Goal: Information Seeking & Learning: Learn about a topic

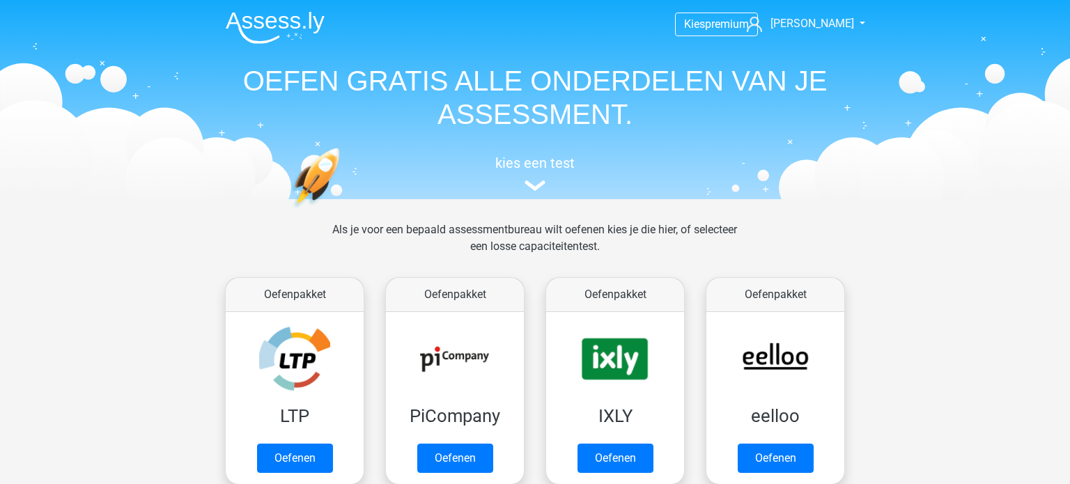
scroll to position [591, 0]
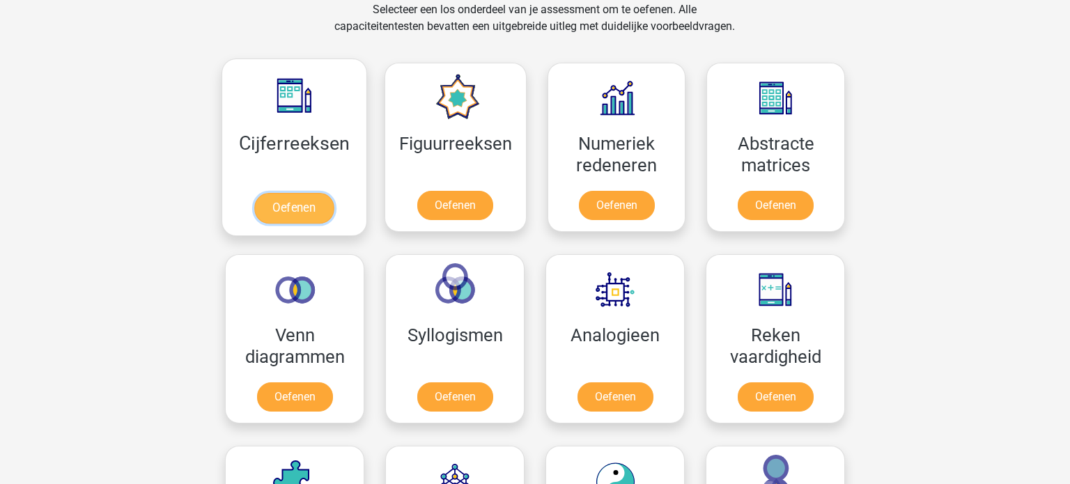
click at [296, 204] on link "Oefenen" at bounding box center [293, 208] width 79 height 31
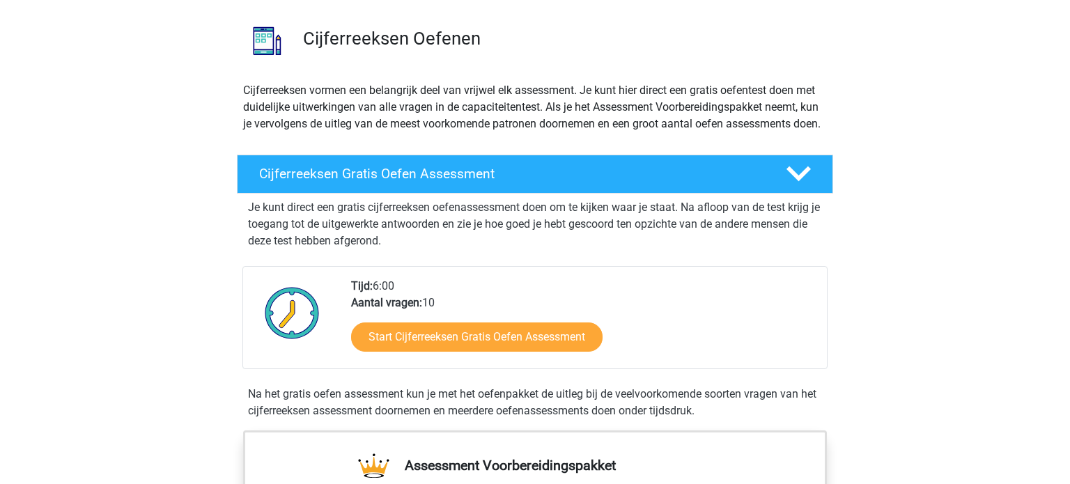
scroll to position [125, 0]
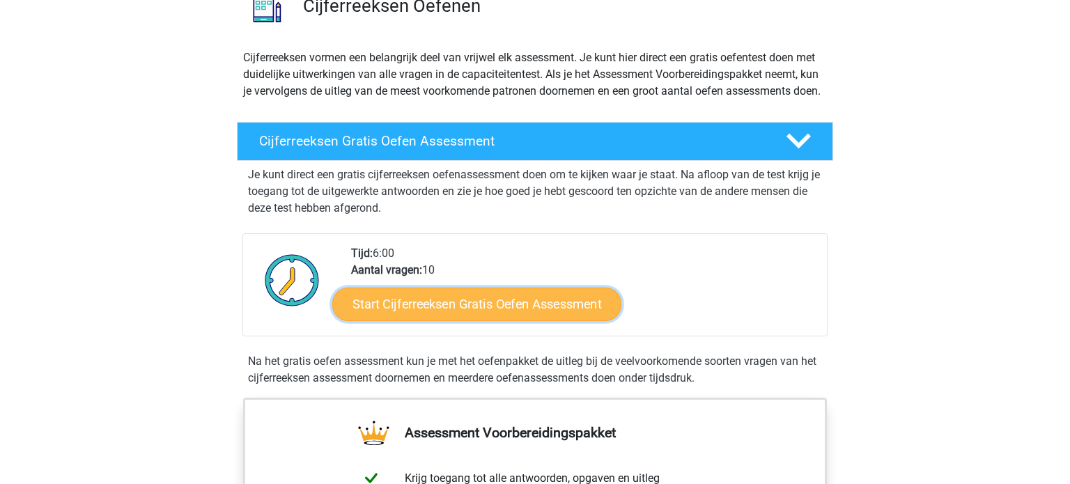
click at [540, 320] on link "Start Cijferreeksen Gratis Oefen Assessment" at bounding box center [476, 303] width 289 height 33
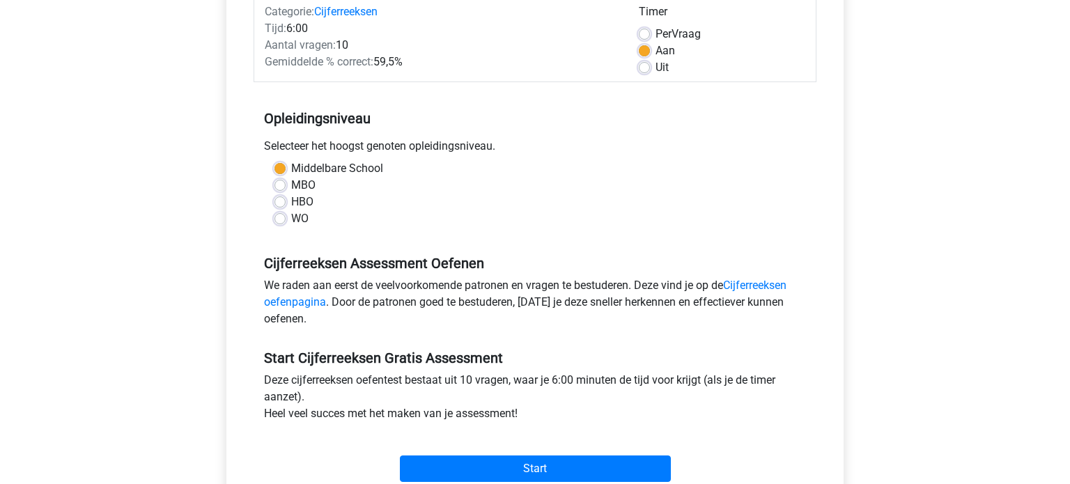
scroll to position [318, 0]
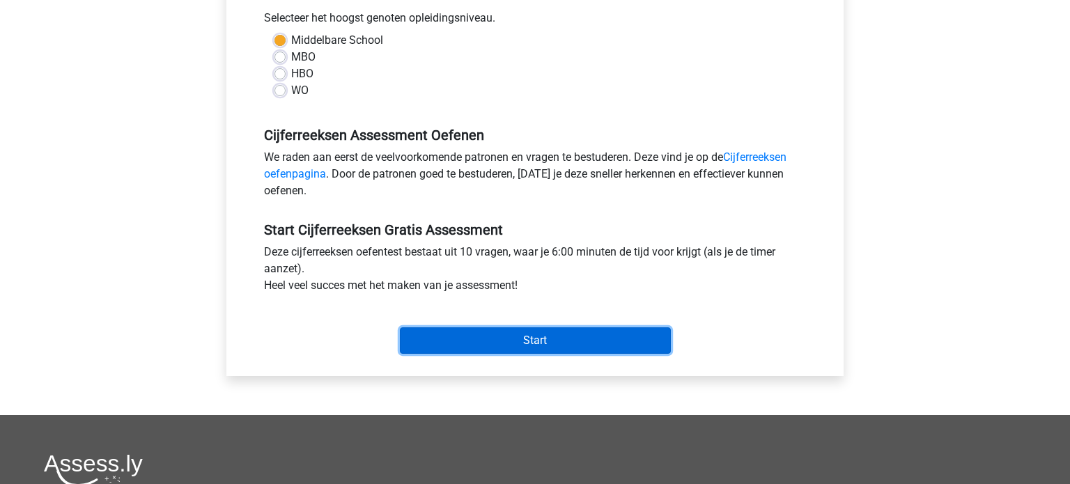
click at [613, 345] on input "Start" at bounding box center [535, 340] width 271 height 26
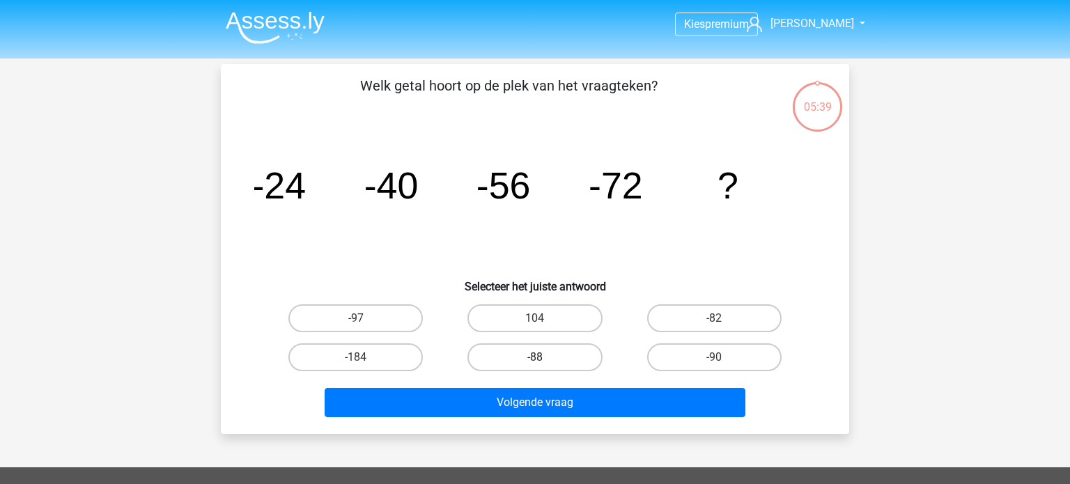
click at [566, 355] on label "-88" at bounding box center [534, 357] width 134 height 28
click at [544, 357] on input "-88" at bounding box center [539, 361] width 9 height 9
radio input "true"
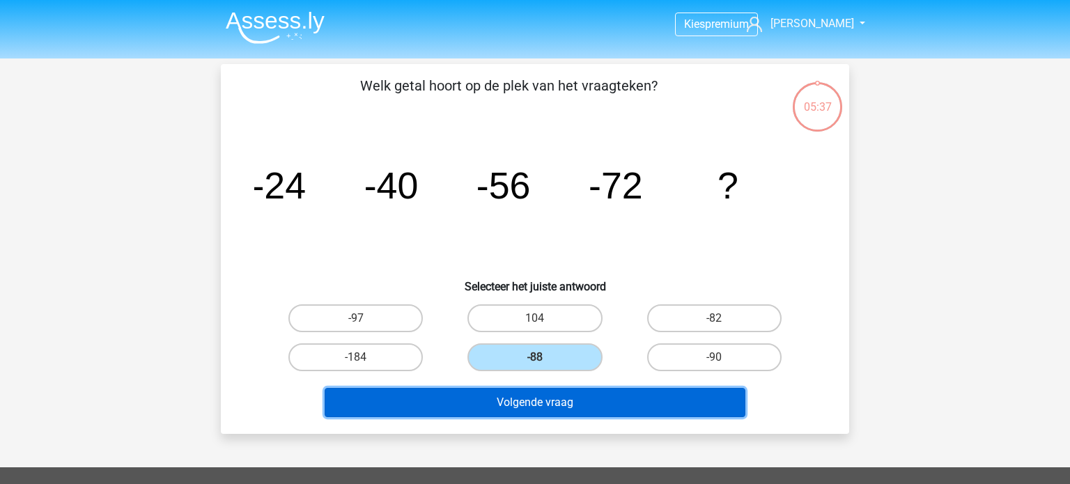
click at [673, 407] on button "Volgende vraag" at bounding box center [535, 402] width 421 height 29
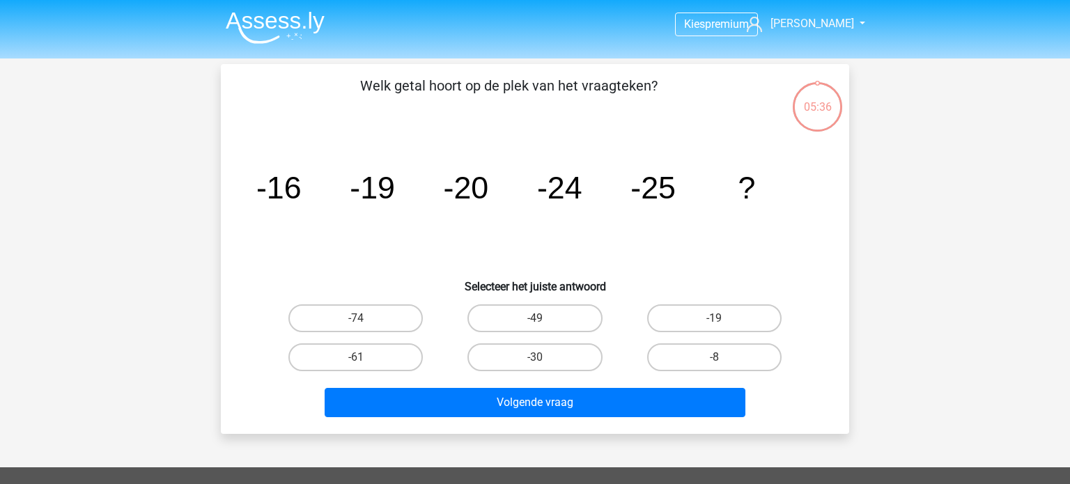
scroll to position [64, 0]
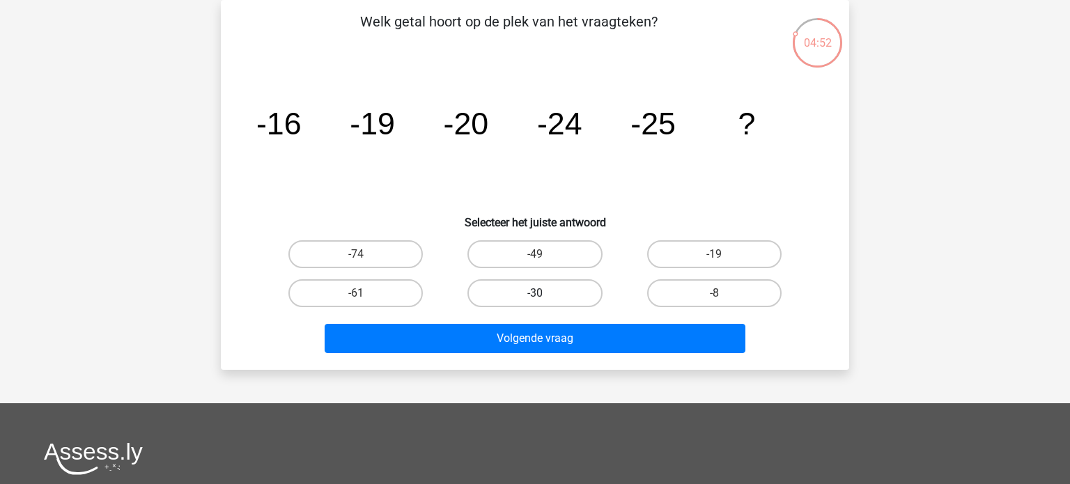
click at [518, 299] on label "-30" at bounding box center [534, 293] width 134 height 28
click at [535, 299] on input "-30" at bounding box center [539, 297] width 9 height 9
radio input "true"
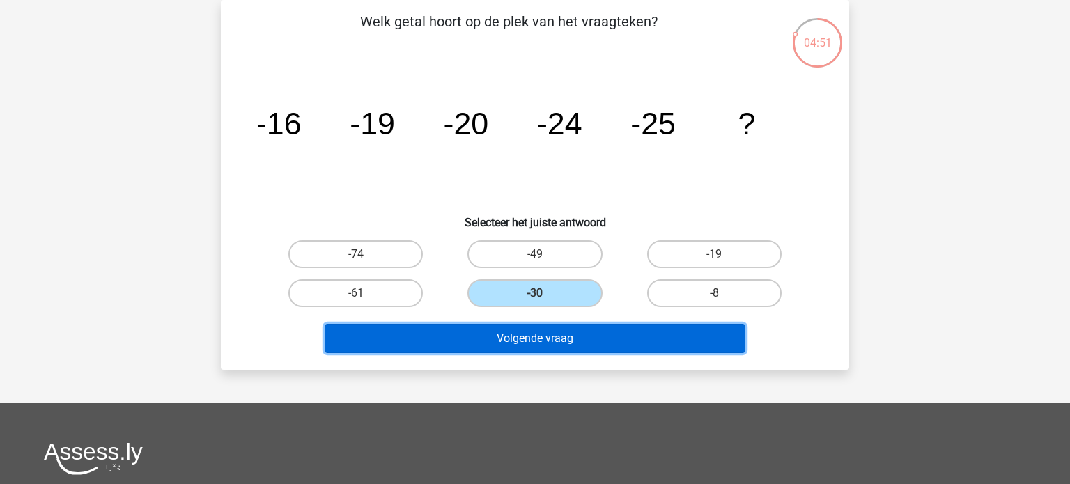
click at [612, 342] on button "Volgende vraag" at bounding box center [535, 338] width 421 height 29
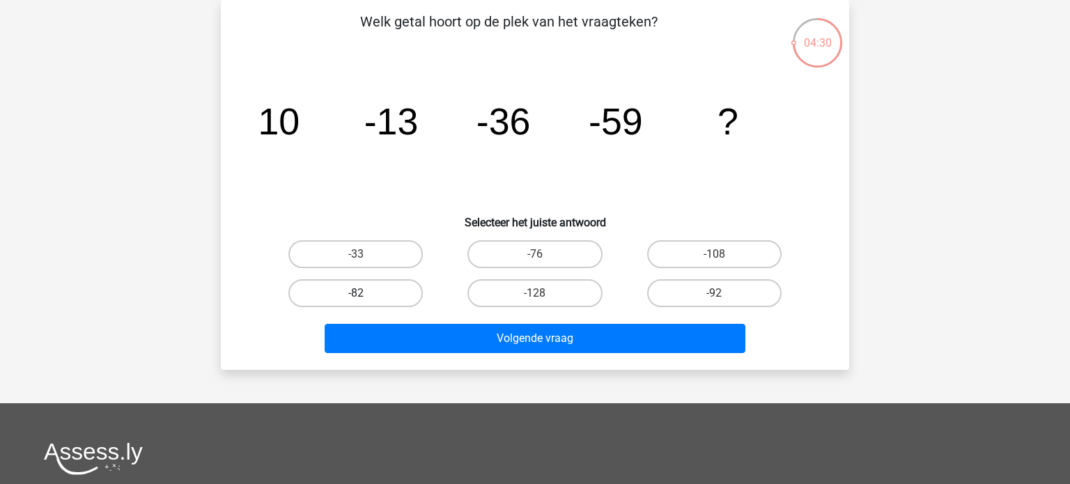
click at [379, 295] on label "-82" at bounding box center [355, 293] width 134 height 28
click at [365, 295] on input "-82" at bounding box center [360, 297] width 9 height 9
radio input "true"
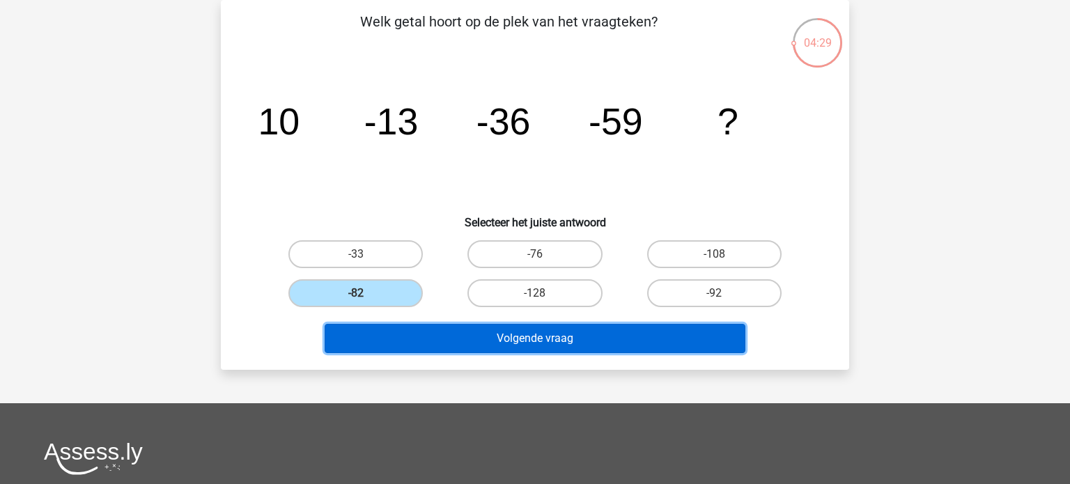
click at [543, 338] on button "Volgende vraag" at bounding box center [535, 338] width 421 height 29
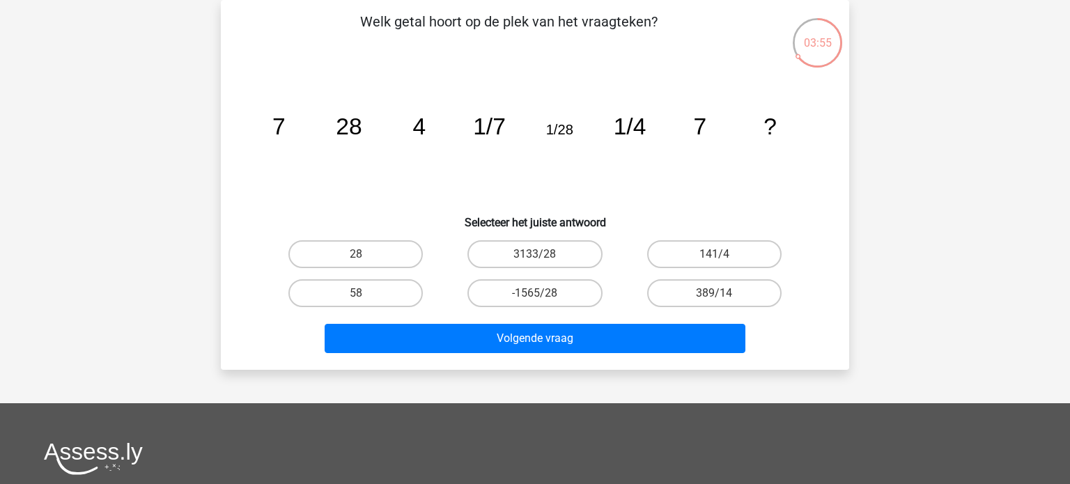
click at [318, 180] on icon "image/svg+xml 7 28 4 1/7 1/28 1/4 7 ?" at bounding box center [534, 134] width 561 height 141
click at [448, 177] on icon "image/svg+xml 7 28 4 1/7 1/28 1/4 7 ?" at bounding box center [534, 134] width 561 height 141
click at [508, 161] on icon "image/svg+xml 7 28 4 1/7 1/28 1/4 7 ?" at bounding box center [534, 134] width 561 height 141
click at [302, 187] on icon "image/svg+xml 7 28 4 1/7 1/28 1/4 7 ?" at bounding box center [534, 134] width 561 height 141
click at [378, 178] on icon "image/svg+xml 7 28 4 1/7 1/28 1/4 7 ?" at bounding box center [534, 134] width 561 height 141
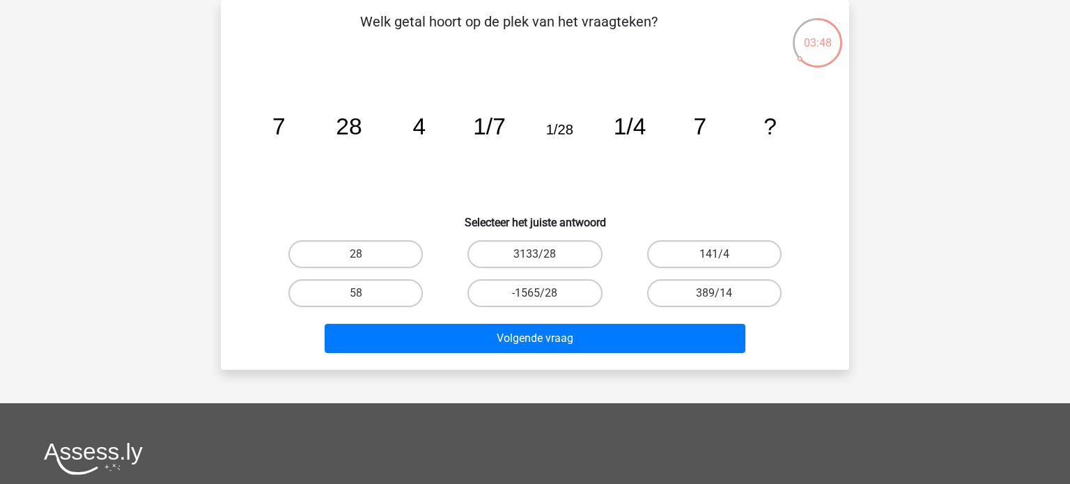
click at [423, 170] on icon "image/svg+xml 7 28 4 1/7 1/28 1/4 7 ?" at bounding box center [534, 134] width 561 height 141
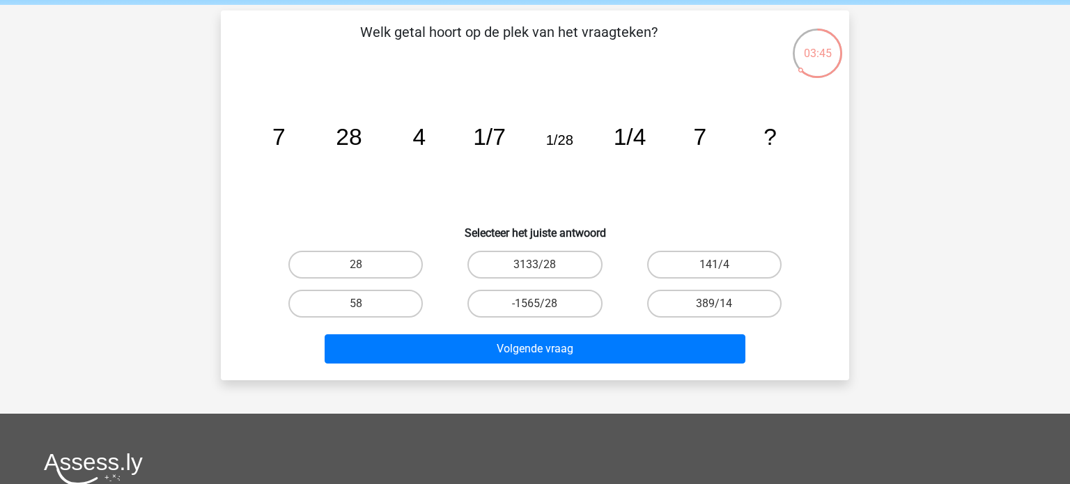
scroll to position [49, 0]
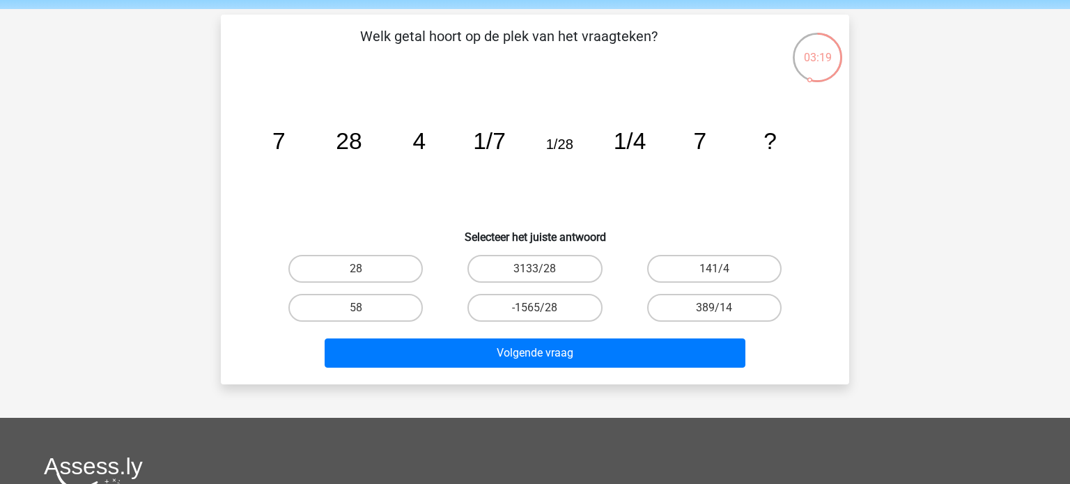
click at [387, 165] on icon "image/svg+xml 7 28 4 1/7 1/28 1/4 7 ?" at bounding box center [534, 149] width 561 height 141
click at [343, 273] on label "28" at bounding box center [355, 269] width 134 height 28
click at [356, 273] on input "28" at bounding box center [360, 273] width 9 height 9
radio input "true"
click at [419, 162] on icon "image/svg+xml 7 28 4 1/7 1/28 1/4 7 ?" at bounding box center [534, 149] width 561 height 141
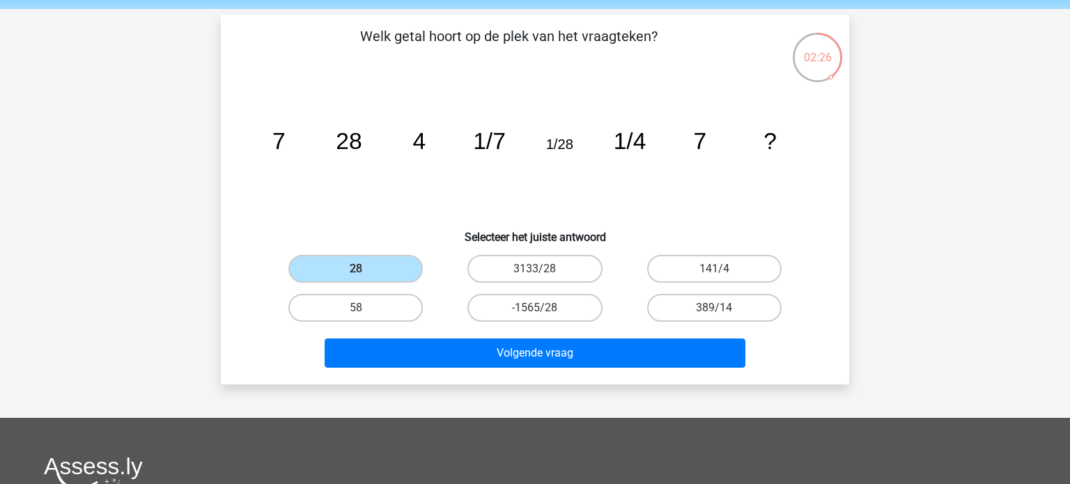
click at [354, 170] on icon "image/svg+xml 7 28 4 1/7 1/28 1/4 7 ?" at bounding box center [534, 149] width 561 height 141
click at [421, 162] on icon "image/svg+xml 7 28 4 1/7 1/28 1/4 7 ?" at bounding box center [534, 149] width 561 height 141
click at [593, 185] on icon "image/svg+xml 7 28 4 1/7 1/28 1/4 7 ?" at bounding box center [534, 149] width 561 height 141
click at [527, 176] on icon "image/svg+xml 7 28 4 1/7 1/28 1/4 7 ?" at bounding box center [534, 149] width 561 height 141
click at [669, 117] on icon "image/svg+xml 7 28 4 1/7 1/28 1/4 7 ?" at bounding box center [534, 149] width 561 height 141
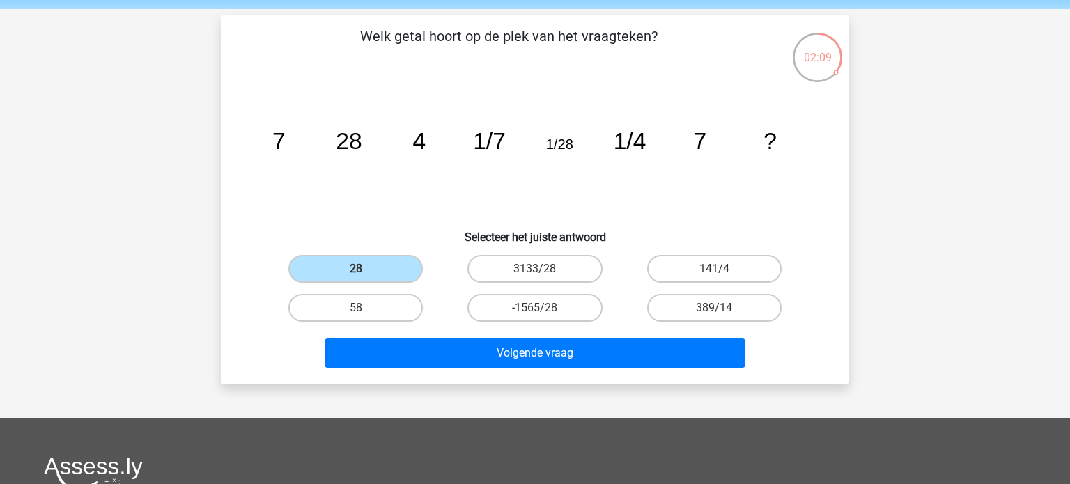
click at [423, 169] on icon "image/svg+xml 7 28 4 1/7 1/28 1/4 7 ?" at bounding box center [534, 149] width 561 height 141
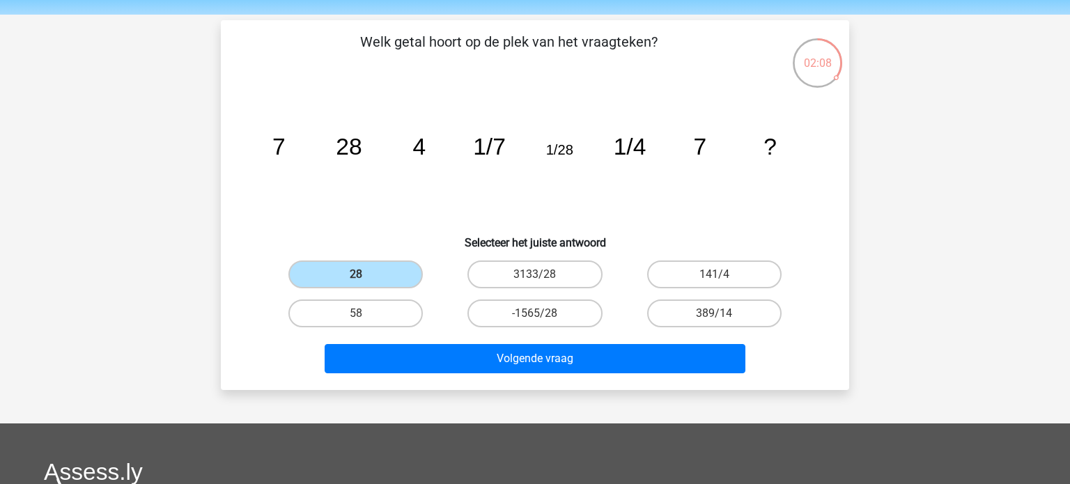
scroll to position [42, 0]
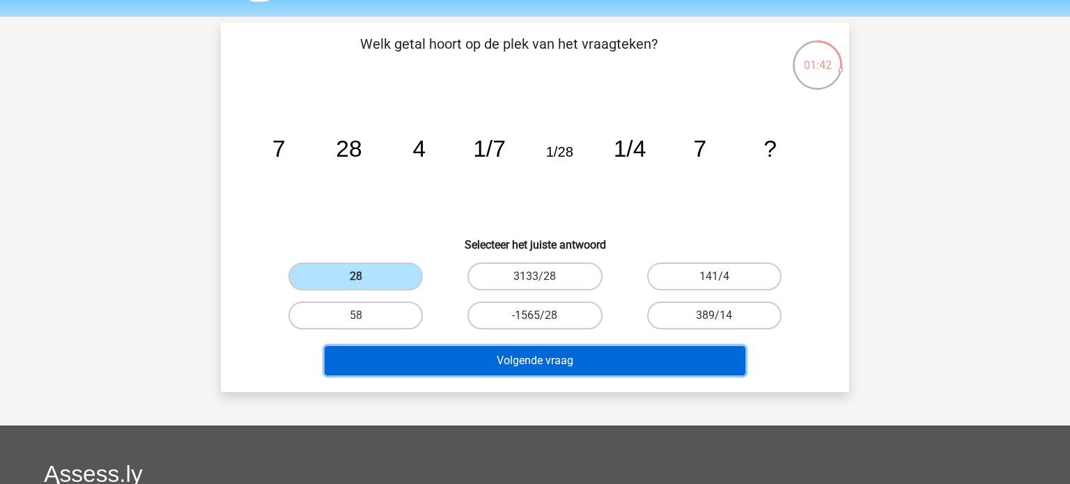
click at [541, 357] on button "Volgende vraag" at bounding box center [535, 360] width 421 height 29
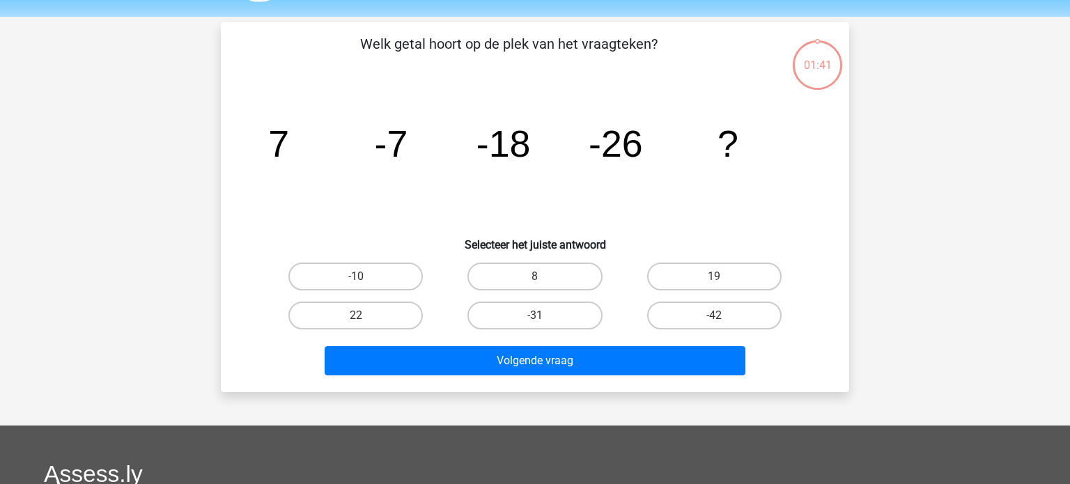
scroll to position [64, 0]
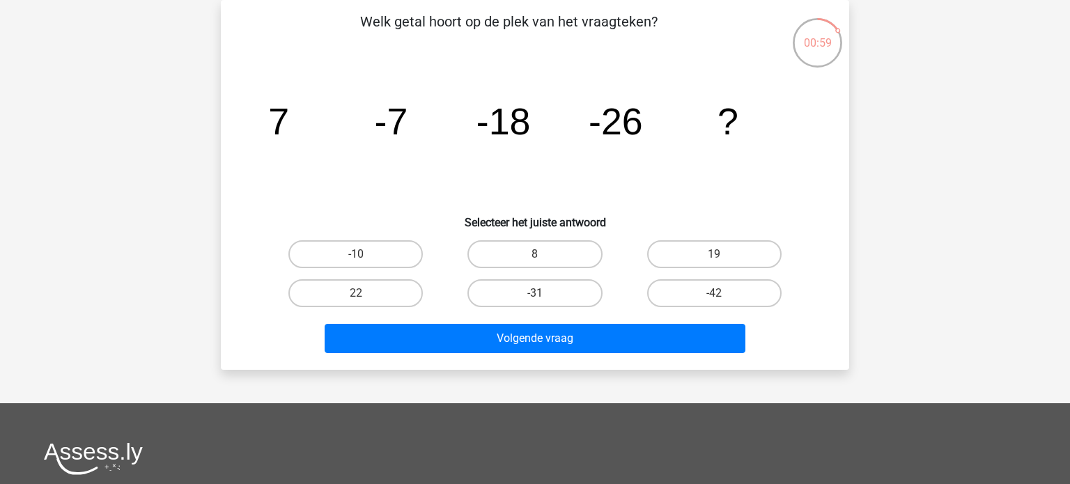
click at [543, 297] on input "-31" at bounding box center [539, 297] width 9 height 9
radio input "true"
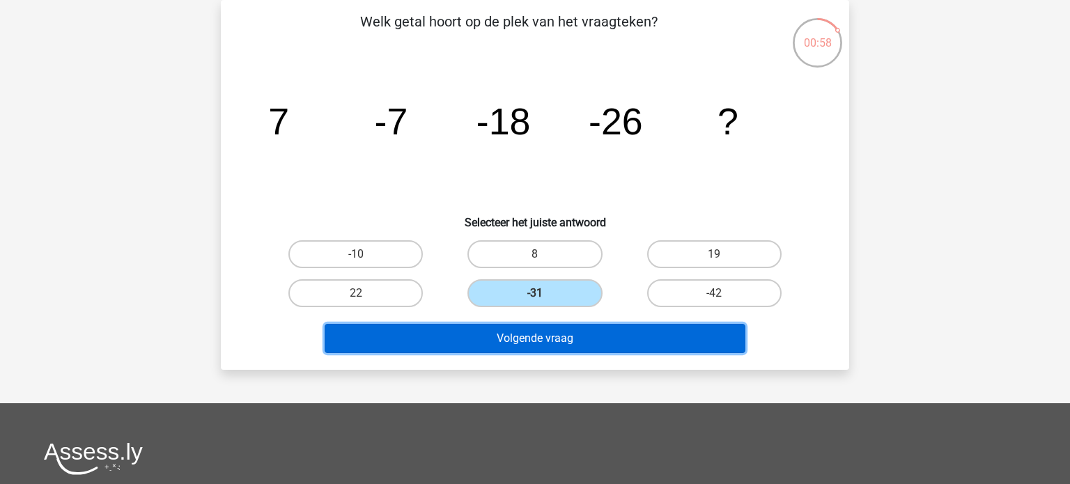
click at [570, 344] on button "Volgende vraag" at bounding box center [535, 338] width 421 height 29
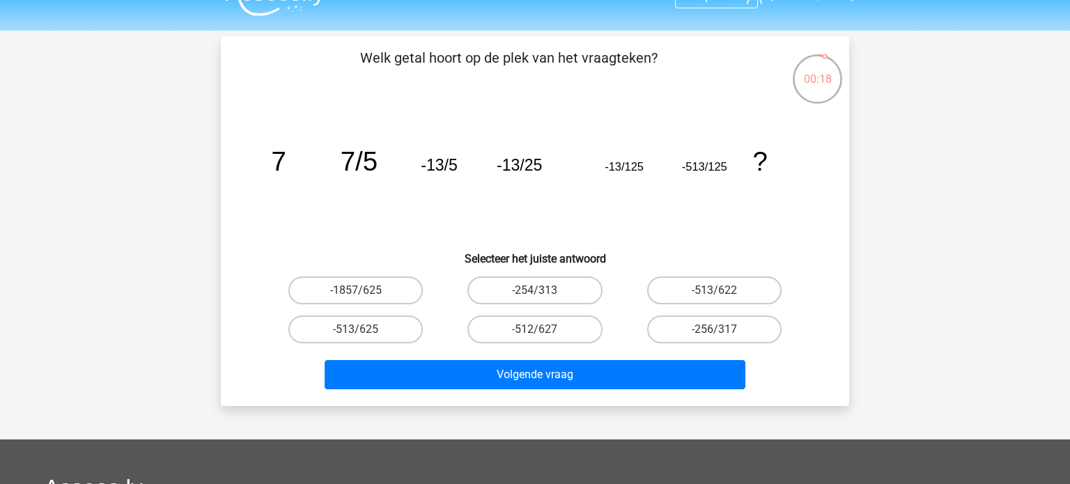
scroll to position [22, 0]
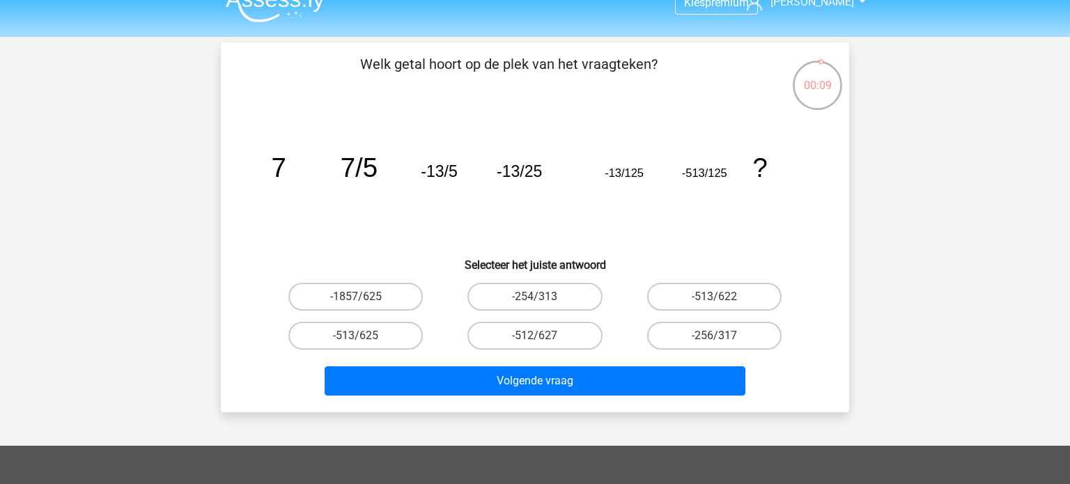
click at [715, 173] on tspan "-513/125" at bounding box center [704, 172] width 45 height 13
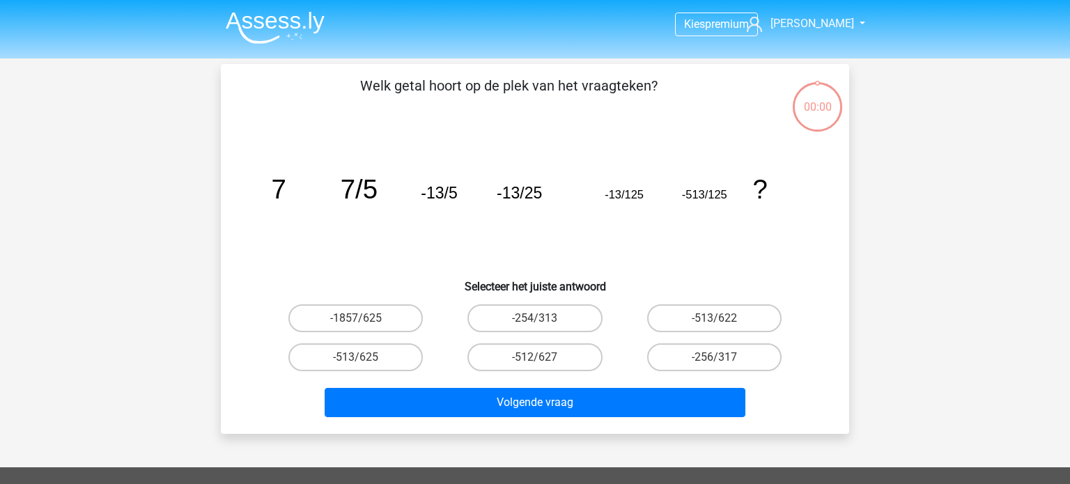
scroll to position [22, 0]
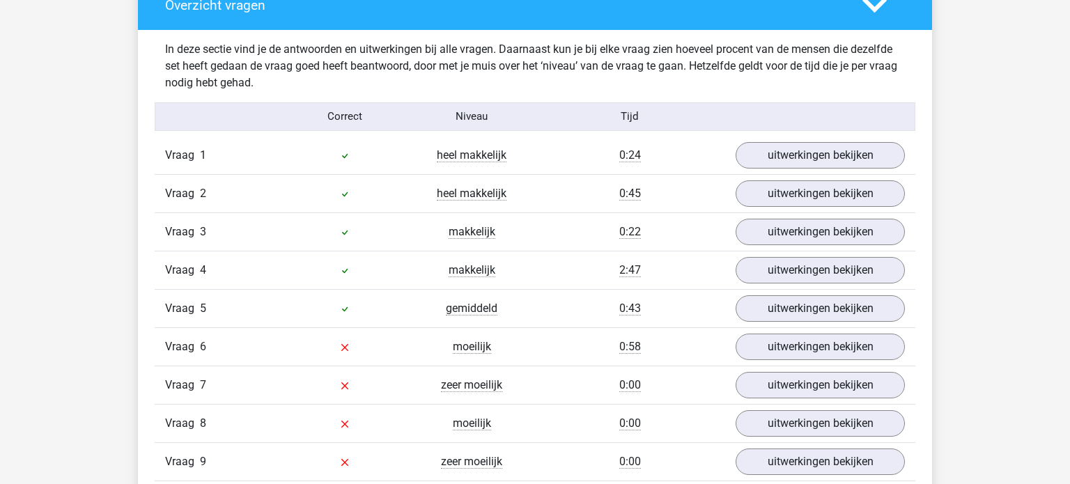
scroll to position [1109, 0]
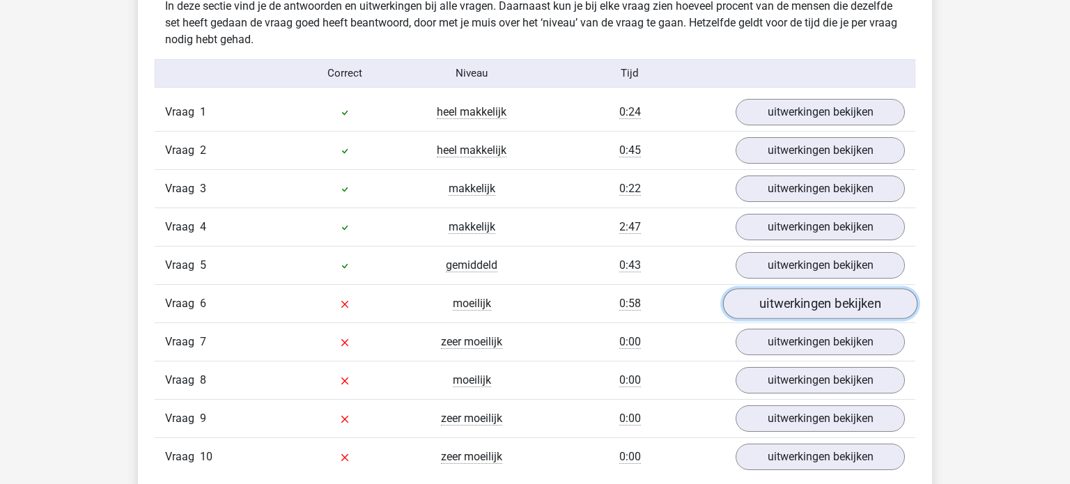
click at [783, 303] on link "uitwerkingen bekijken" at bounding box center [820, 303] width 194 height 31
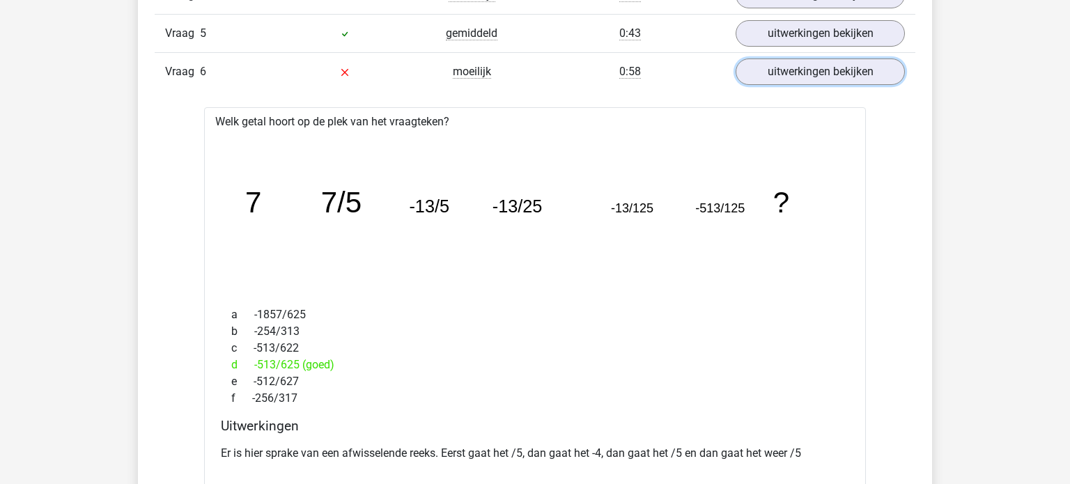
scroll to position [1340, 0]
click at [799, 67] on link "uitwerkingen bekijken" at bounding box center [820, 72] width 194 height 31
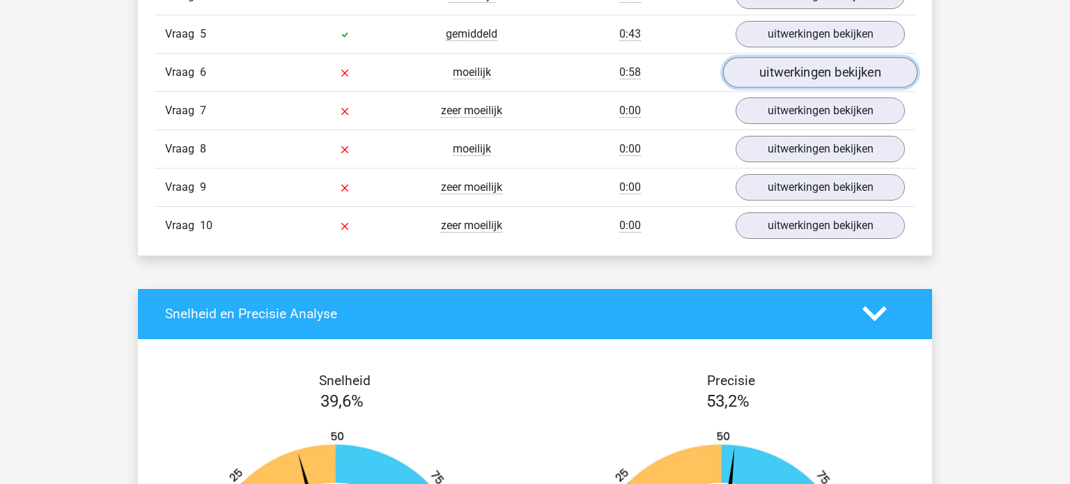
click at [812, 75] on link "uitwerkingen bekijken" at bounding box center [820, 72] width 194 height 31
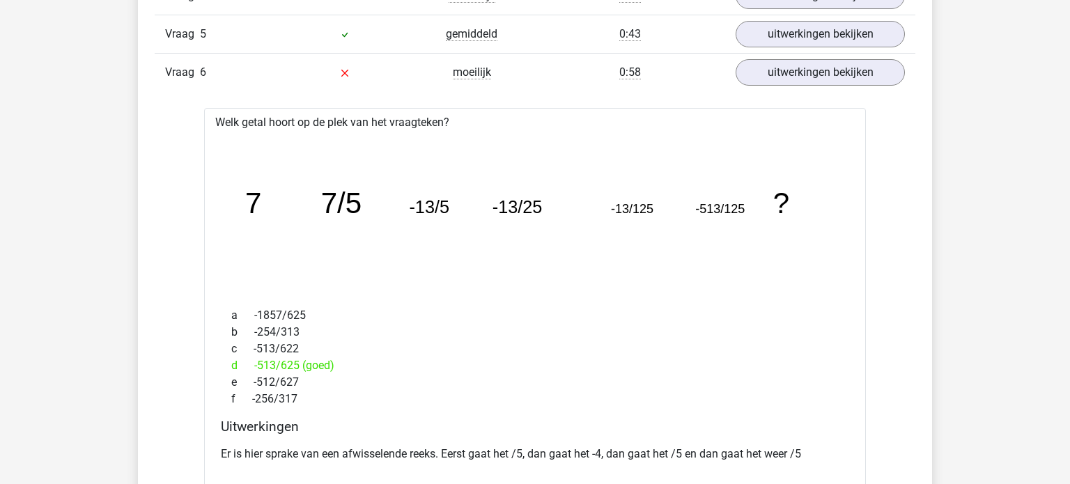
click at [327, 359] on div "d -513/625 (goed)" at bounding box center [535, 365] width 628 height 17
click at [726, 205] on tspan "-513/125" at bounding box center [721, 210] width 49 height 14
click at [716, 226] on icon "image/svg+xml 7 7/5 -13/5 -13/25 -13/125 -513/125 ?" at bounding box center [534, 214] width 617 height 155
click at [740, 210] on tspan "-513/125" at bounding box center [721, 210] width 49 height 14
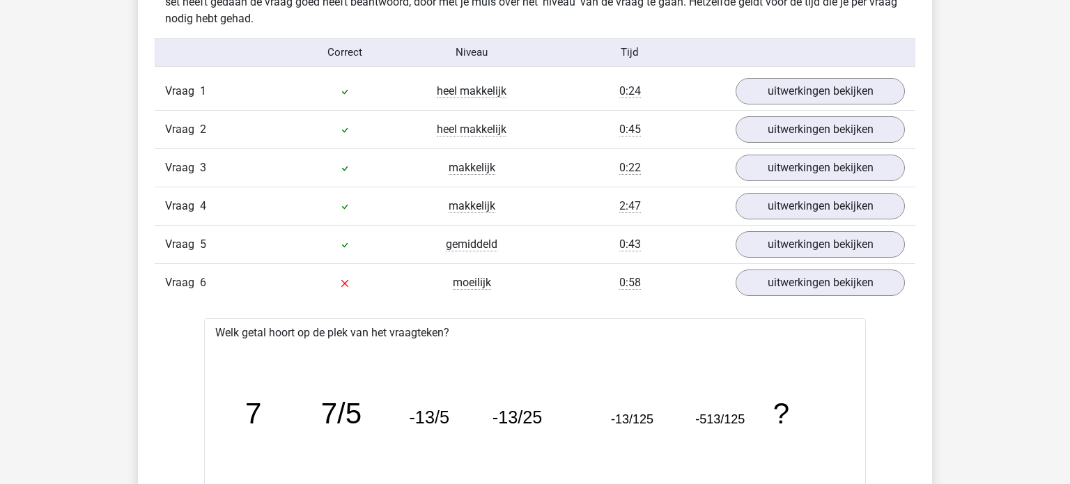
scroll to position [1385, 0]
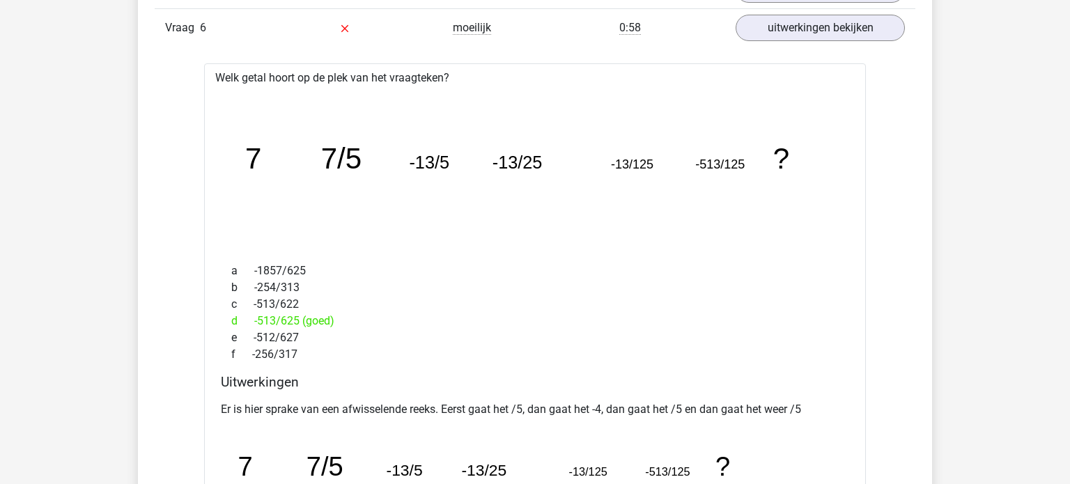
click at [265, 177] on icon "image/svg+xml 7 7/5 -13/5 -13/25 -13/125 -513/125 ?" at bounding box center [534, 169] width 617 height 155
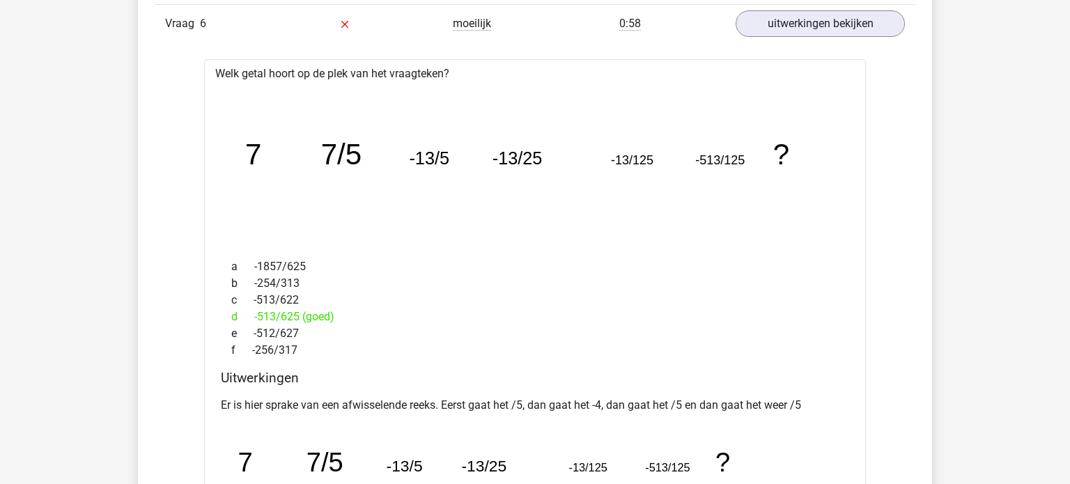
scroll to position [1392, 0]
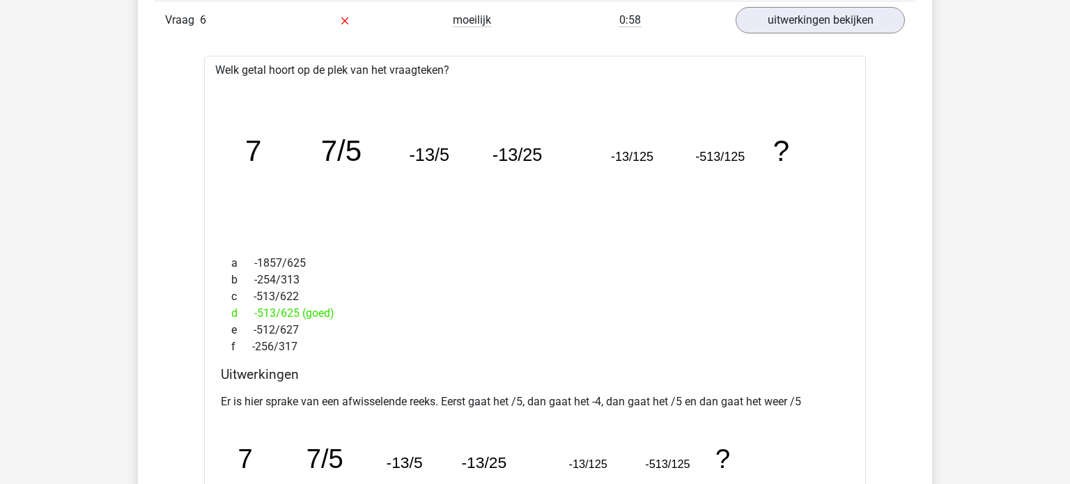
click at [427, 174] on icon "image/svg+xml 7 7/5 -13/5 -13/25 -13/125 -513/125 ?" at bounding box center [534, 161] width 617 height 155
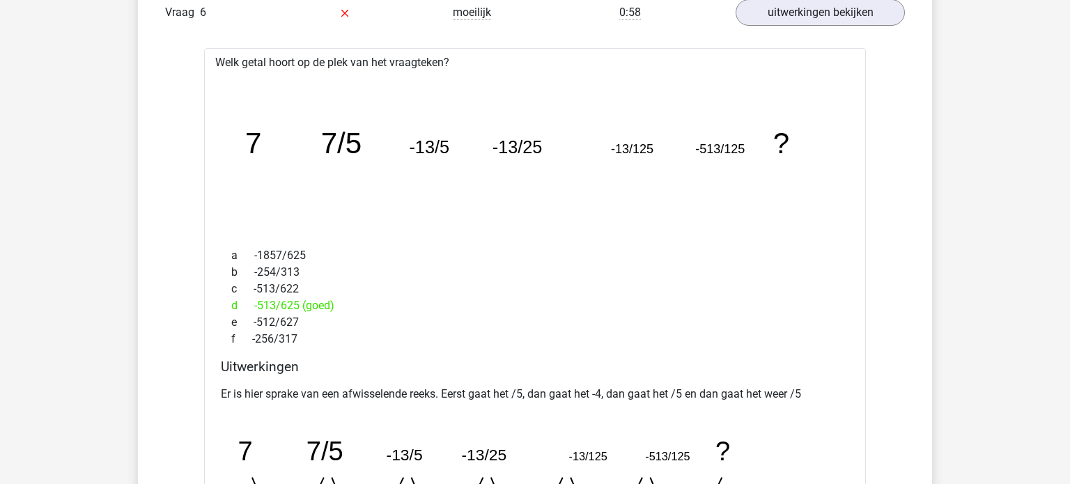
scroll to position [1401, 0]
click at [456, 169] on icon "image/svg+xml 7 7/5 -13/5 -13/25 -13/125 -513/125 ?" at bounding box center [534, 152] width 617 height 155
click at [658, 168] on icon "image/svg+xml 7 7/5 -13/5 -13/25 -13/125 -513/125 ?" at bounding box center [534, 152] width 617 height 155
click at [769, 169] on icon "image/svg+xml 7 7/5 -13/5 -13/25 -13/125 -513/125 ?" at bounding box center [534, 152] width 617 height 155
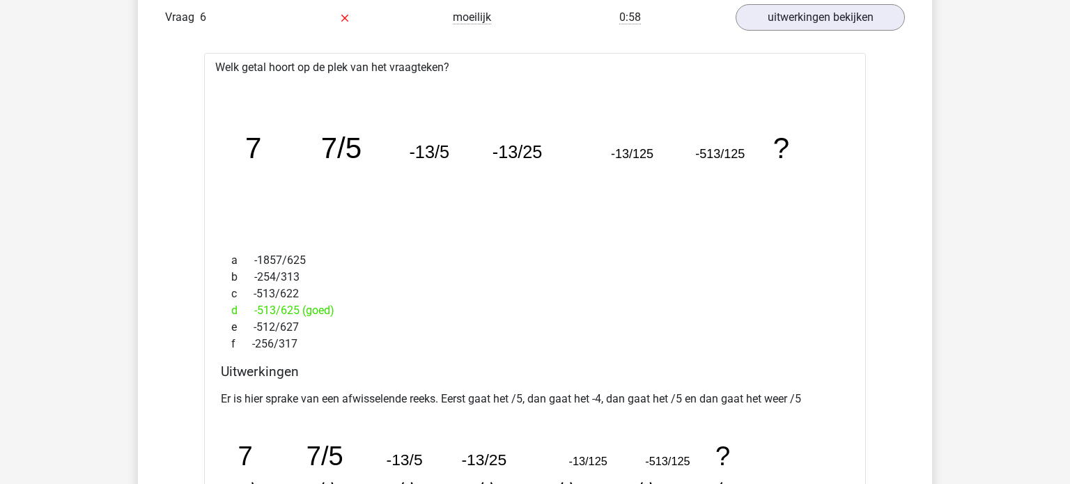
scroll to position [1368, 0]
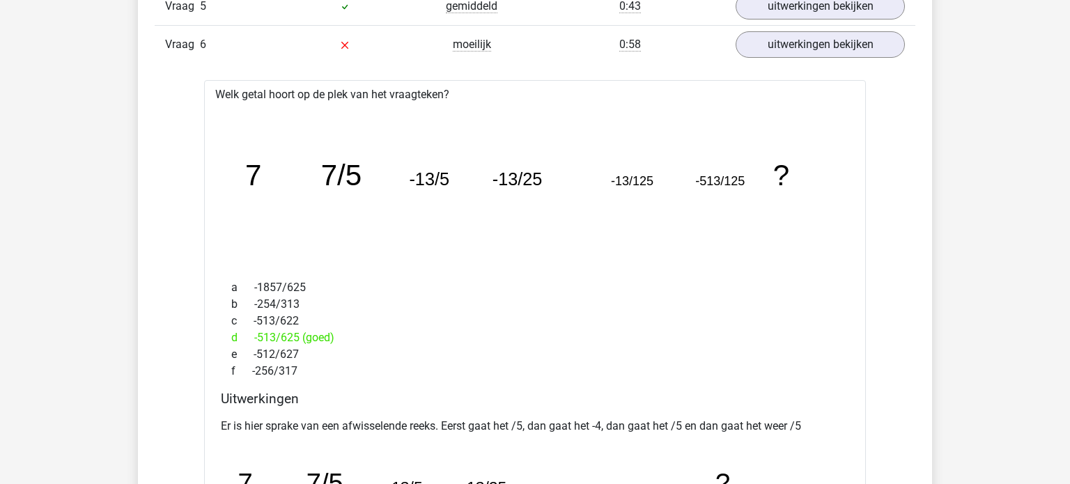
click at [710, 182] on tspan "-513/125" at bounding box center [721, 182] width 49 height 14
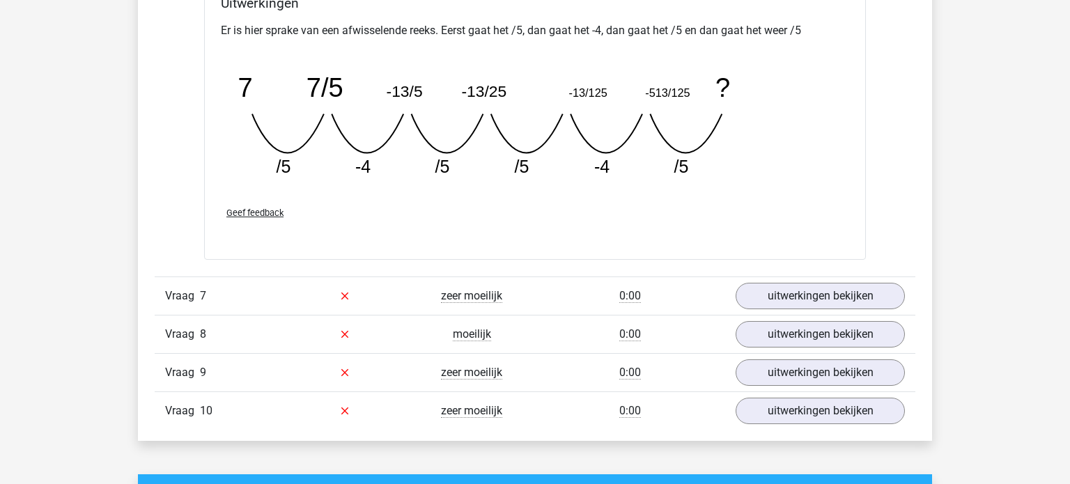
scroll to position [1766, 0]
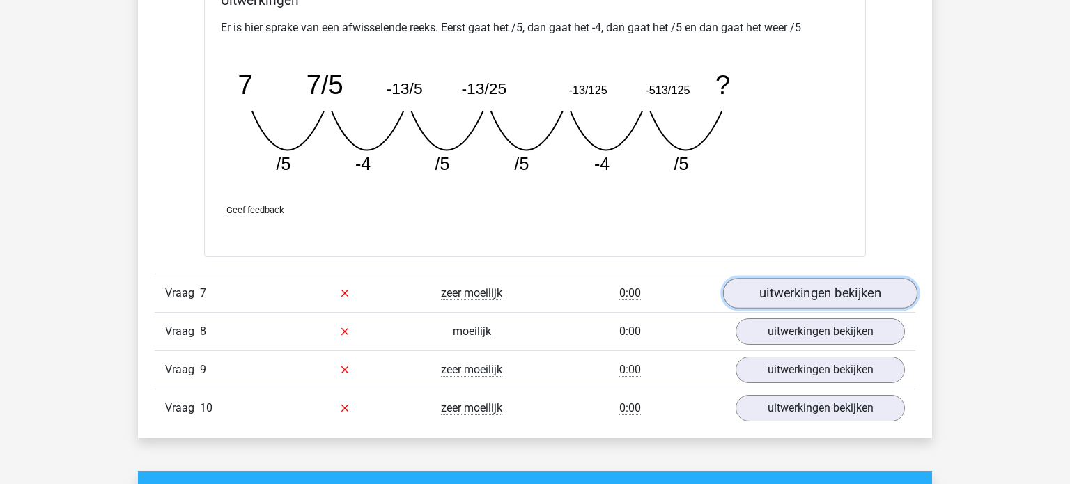
click at [829, 294] on link "uitwerkingen bekijken" at bounding box center [820, 293] width 194 height 31
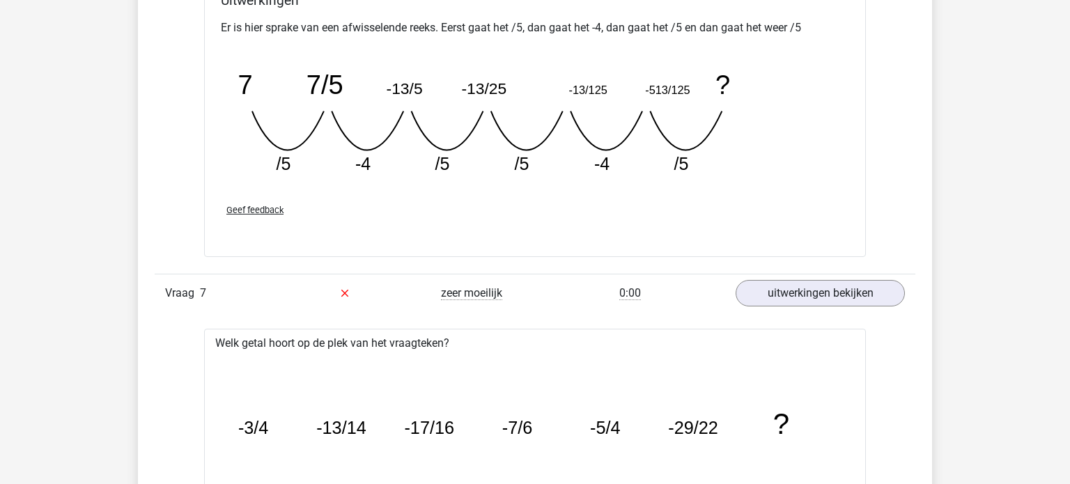
click at [711, 446] on icon "image/svg+xml -3/4 -13/14 -17/16 -7/6 -5/4 -29/22 ?" at bounding box center [534, 434] width 617 height 155
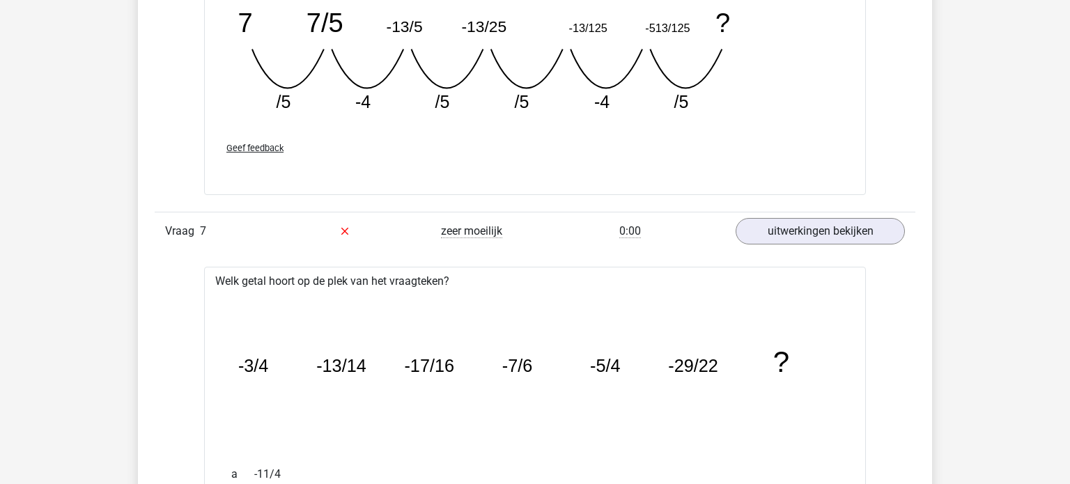
scroll to position [1828, 0]
click at [264, 365] on tspan "-3/4" at bounding box center [253, 367] width 31 height 20
click at [437, 373] on icon "image/svg+xml -3/4 -13/14 -17/16 -7/6 -5/4 -29/22 ?" at bounding box center [534, 373] width 617 height 155
drag, startPoint x: 403, startPoint y: 390, endPoint x: 438, endPoint y: 393, distance: 35.6
click at [431, 393] on icon "image/svg+xml -3/4 -13/14 -17/16 -7/6 -5/4 -29/22 ?" at bounding box center [534, 373] width 617 height 155
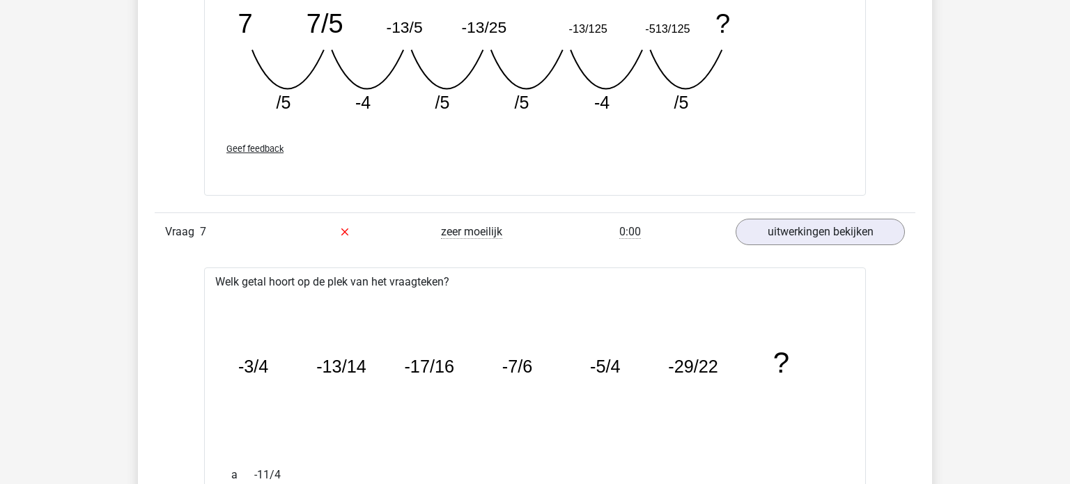
click at [446, 373] on icon "image/svg+xml -3/4 -13/14 -17/16 -7/6 -5/4 -29/22 ?" at bounding box center [534, 373] width 617 height 155
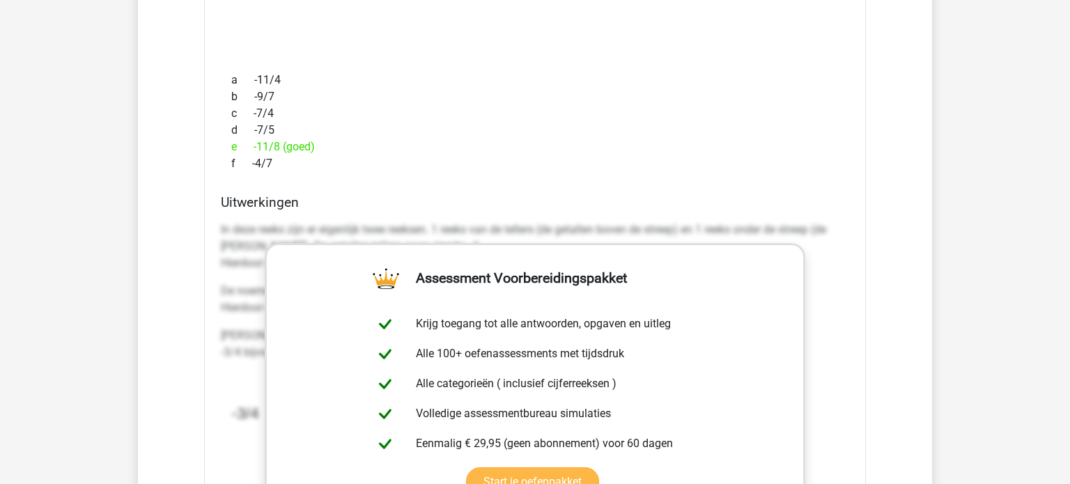
scroll to position [2247, 0]
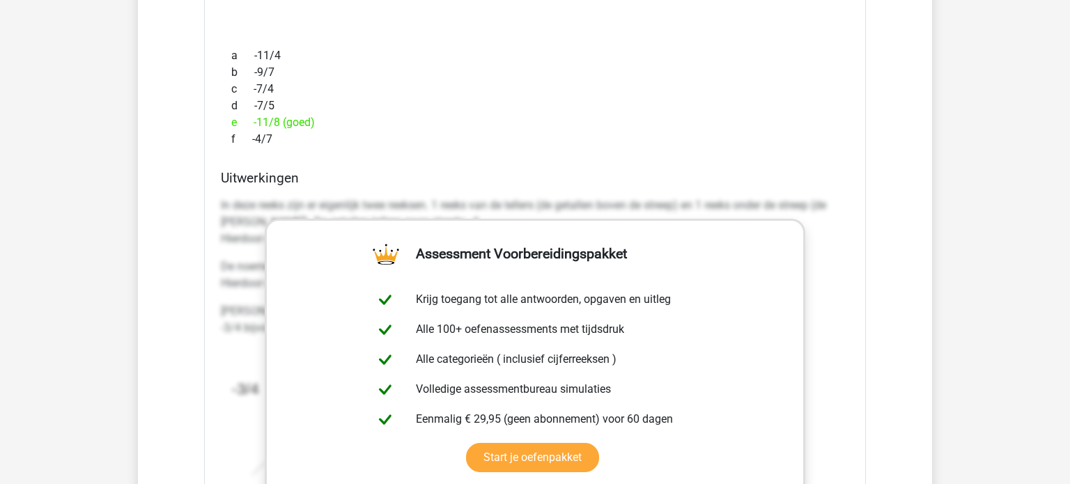
click at [267, 199] on p "In deze reeks zijn er eigenlijk twee reeksen. 1 reeks van de tellers (de getall…" at bounding box center [535, 222] width 628 height 50
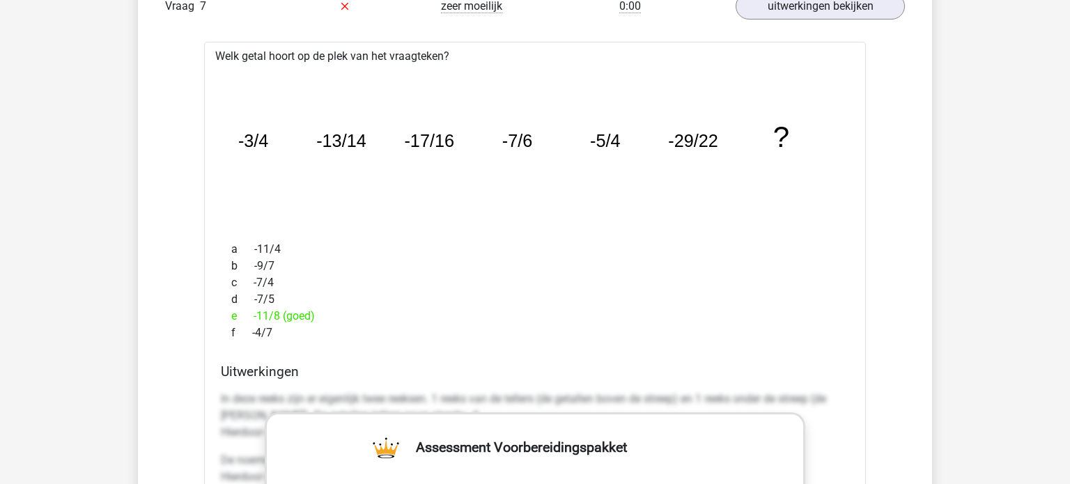
scroll to position [2042, 0]
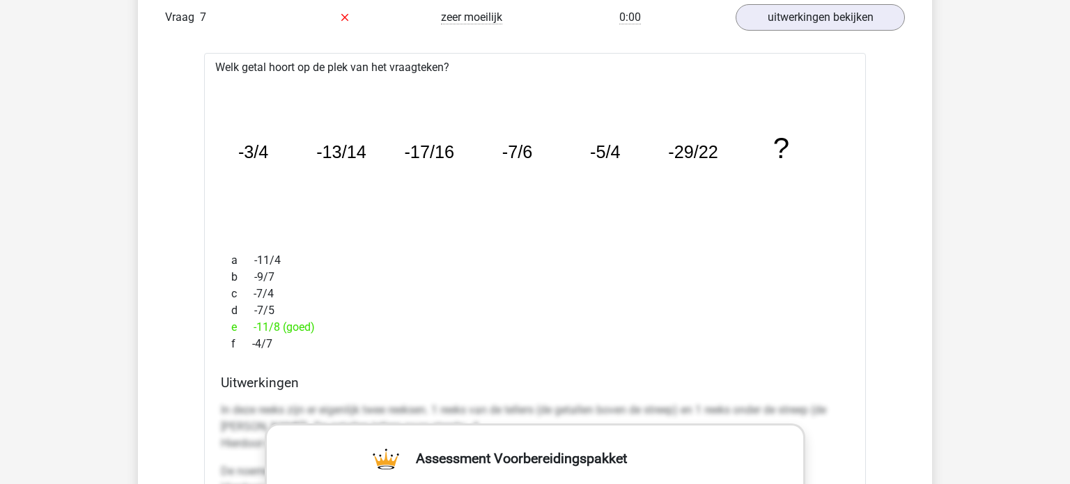
click at [263, 170] on icon "image/svg+xml -3/4 -13/14 -17/16 -7/6 -5/4 -29/22 ?" at bounding box center [534, 158] width 617 height 155
click at [314, 177] on icon "image/svg+xml -3/4 -13/14 -17/16 -7/6 -5/4 -29/22 ?" at bounding box center [534, 158] width 617 height 155
click at [364, 176] on icon "image/svg+xml -3/4 -13/14 -17/16 -7/6 -5/4 -29/22 ?" at bounding box center [534, 158] width 617 height 155
click at [404, 173] on icon "image/svg+xml -3/4 -13/14 -17/16 -7/6 -5/4 -29/22 ?" at bounding box center [534, 158] width 617 height 155
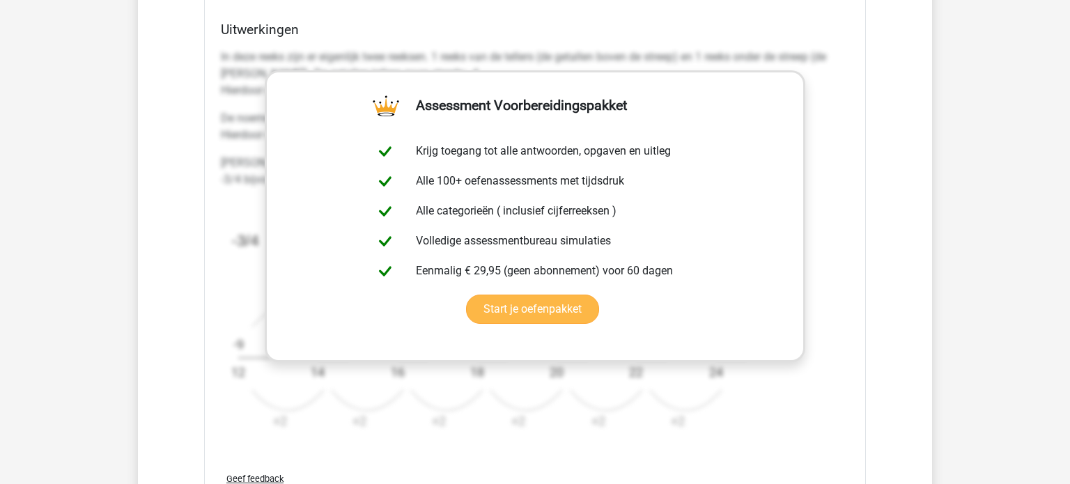
scroll to position [2627, 0]
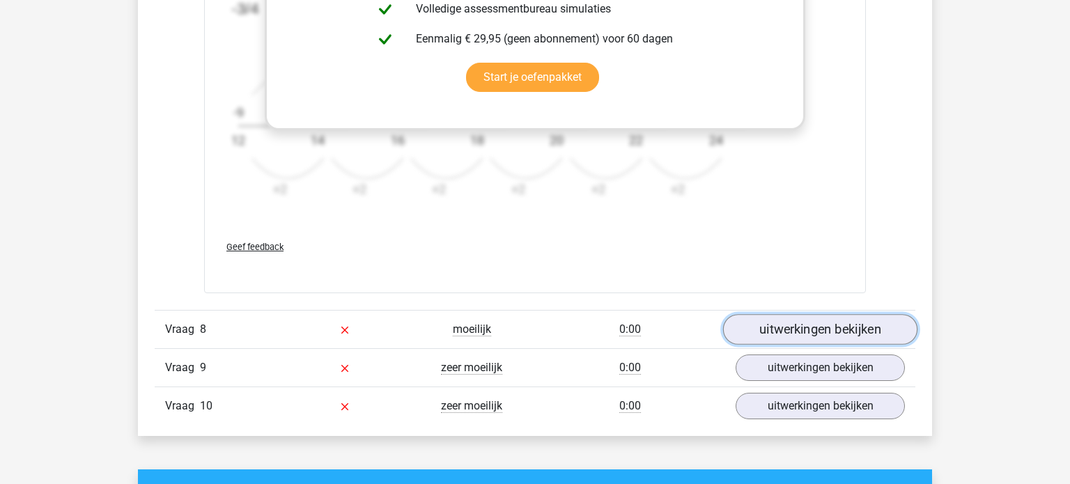
click at [811, 327] on link "uitwerkingen bekijken" at bounding box center [820, 329] width 194 height 31
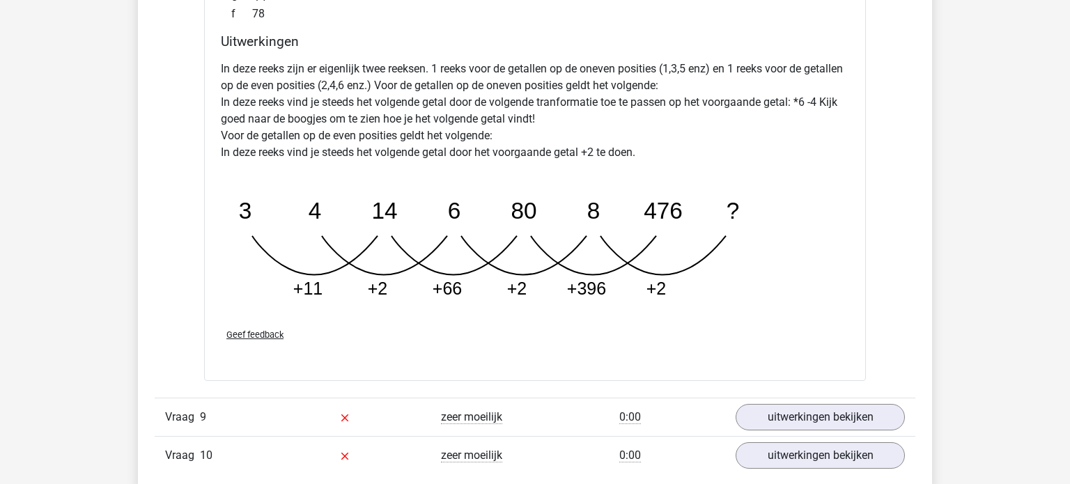
scroll to position [3286, 0]
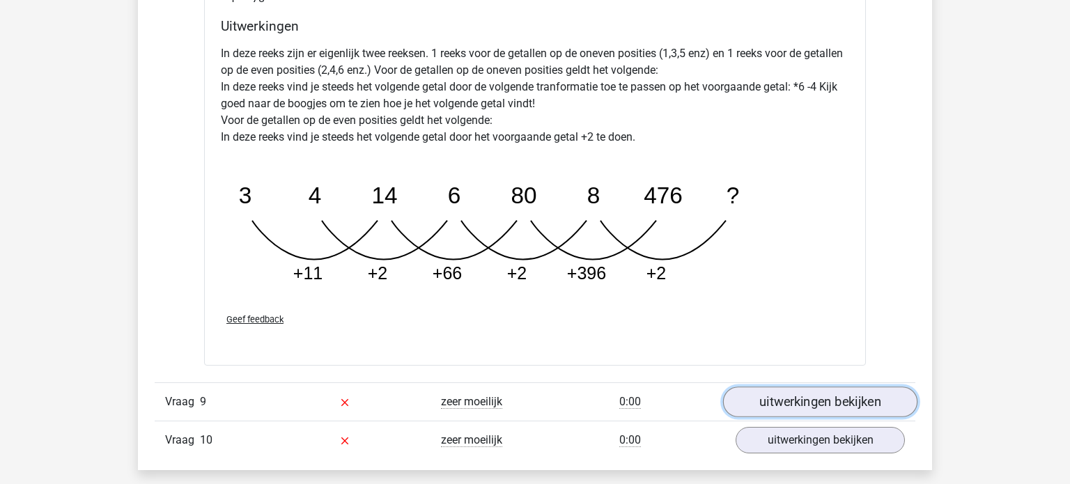
click at [768, 397] on link "uitwerkingen bekijken" at bounding box center [820, 402] width 194 height 31
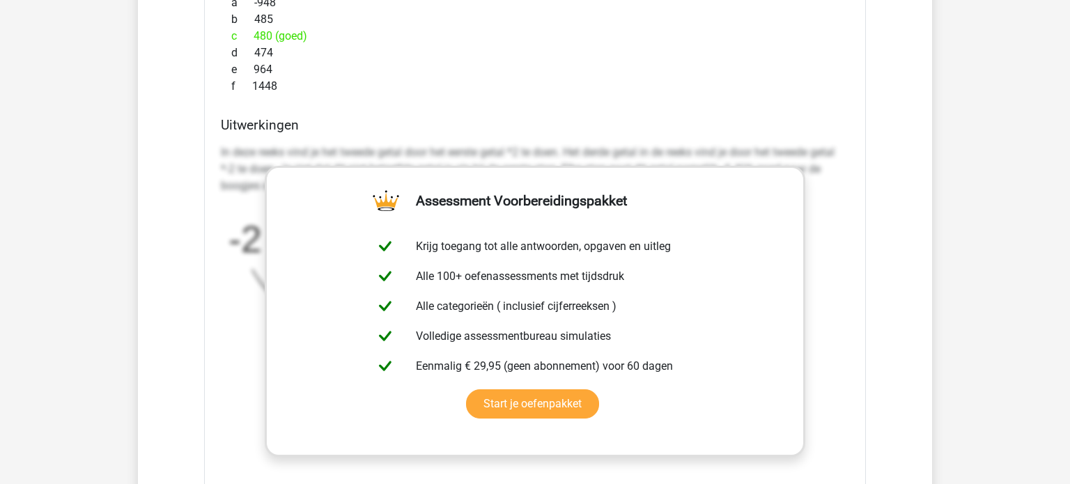
scroll to position [4172, 0]
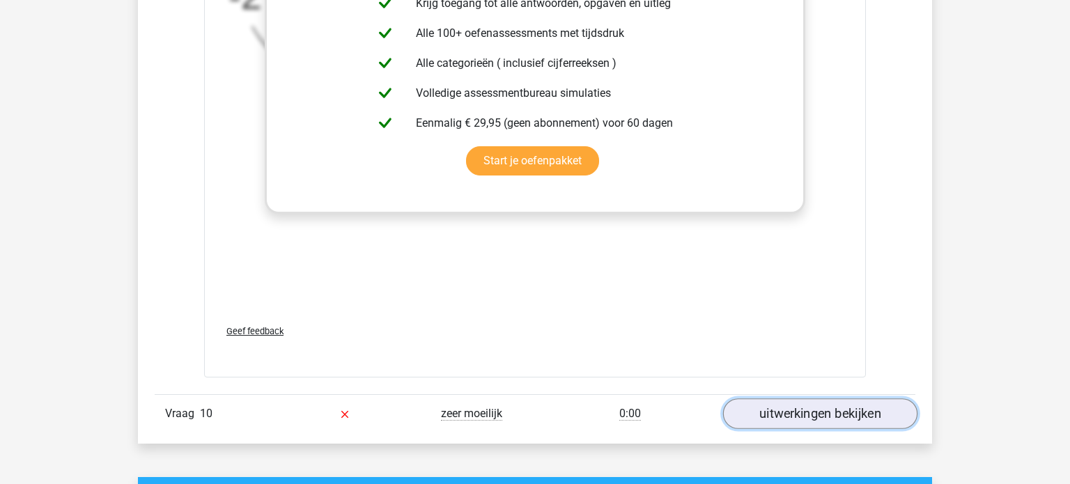
click at [800, 407] on link "uitwerkingen bekijken" at bounding box center [820, 413] width 194 height 31
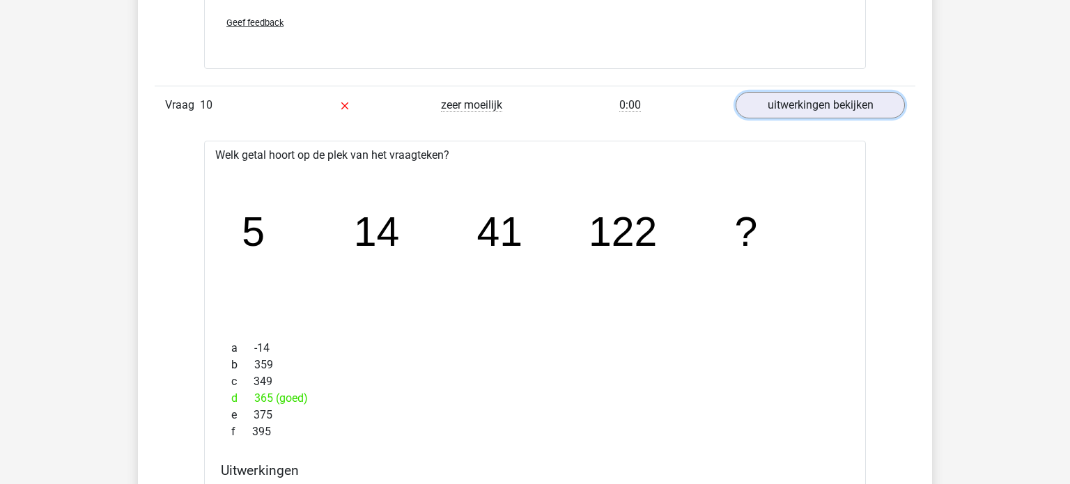
scroll to position [4486, 0]
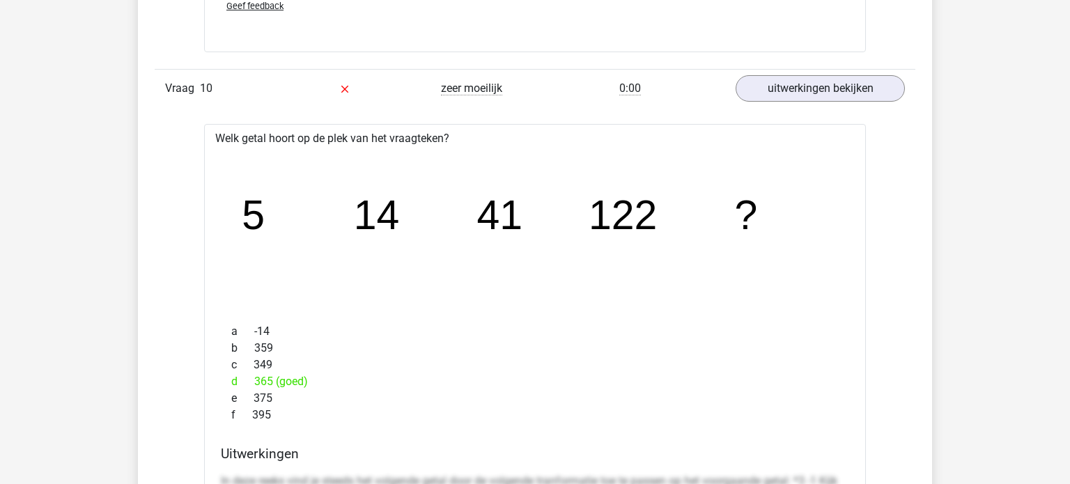
scroll to position [4502, 0]
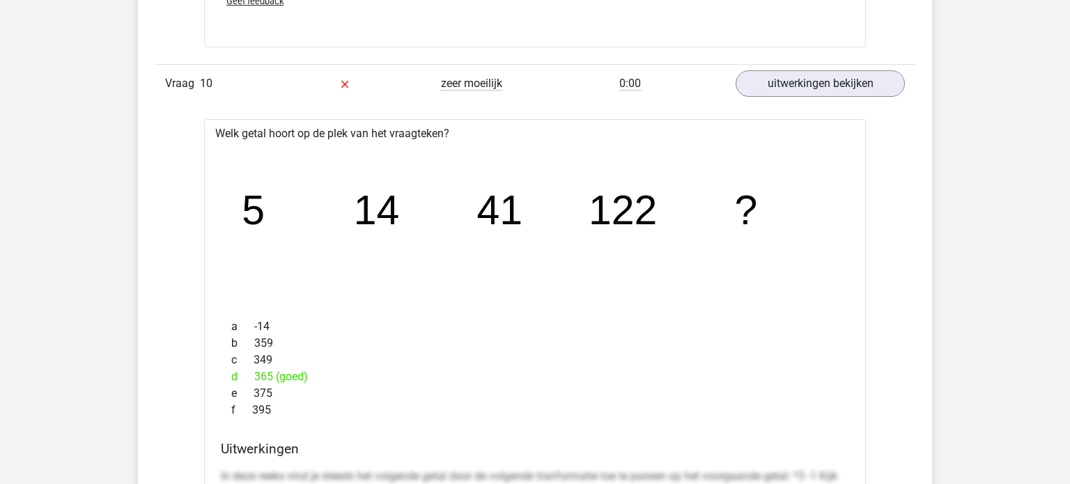
drag, startPoint x: 0, startPoint y: 328, endPoint x: 484, endPoint y: 348, distance: 484.5
click at [457, 378] on div "a -14 b 359 c 349 d 365 (goed) e 375 f 395" at bounding box center [535, 368] width 628 height 111
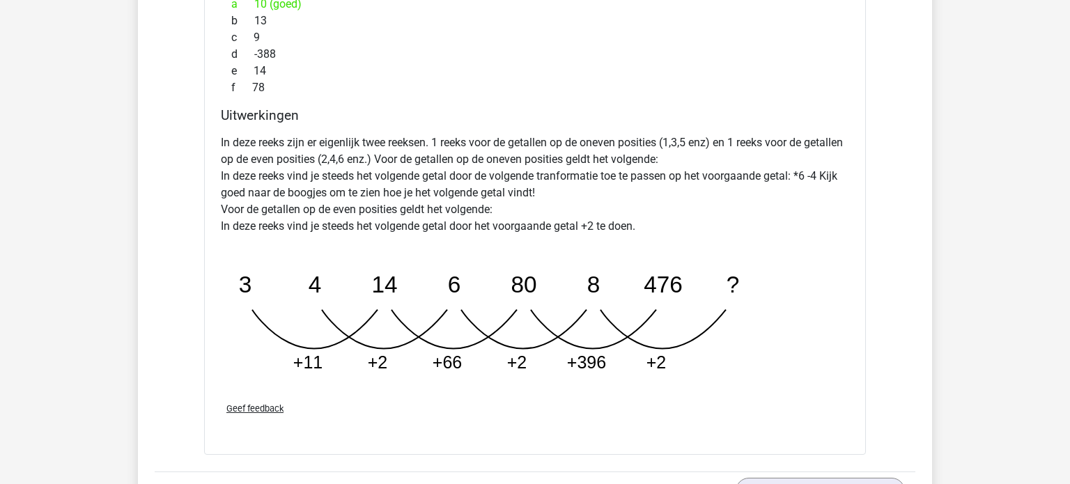
scroll to position [2576, 0]
